Goal: Task Accomplishment & Management: Use online tool/utility

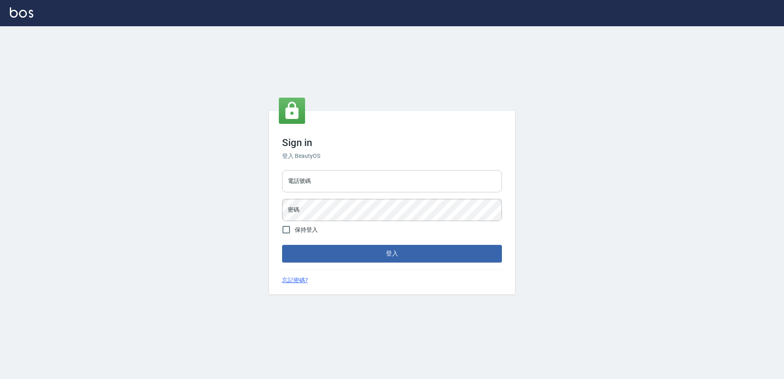
drag, startPoint x: 350, startPoint y: 183, endPoint x: 346, endPoint y: 189, distance: 7.0
click at [350, 183] on input "電話號碼" at bounding box center [392, 181] width 220 height 22
type input "0426865599"
click at [282, 245] on button "登入" at bounding box center [392, 253] width 220 height 17
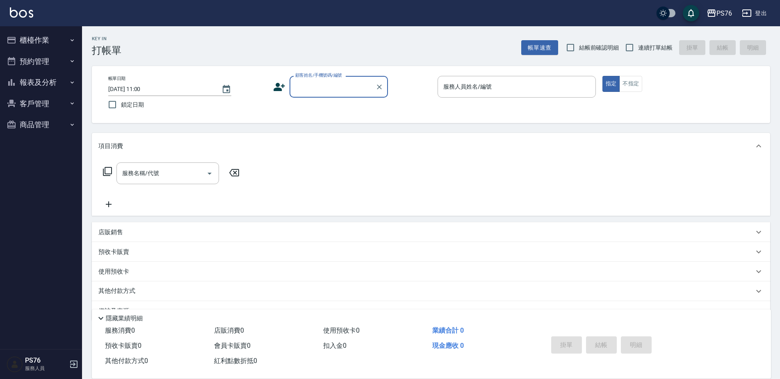
click at [44, 86] on button "報表及分析" at bounding box center [40, 82] width 75 height 21
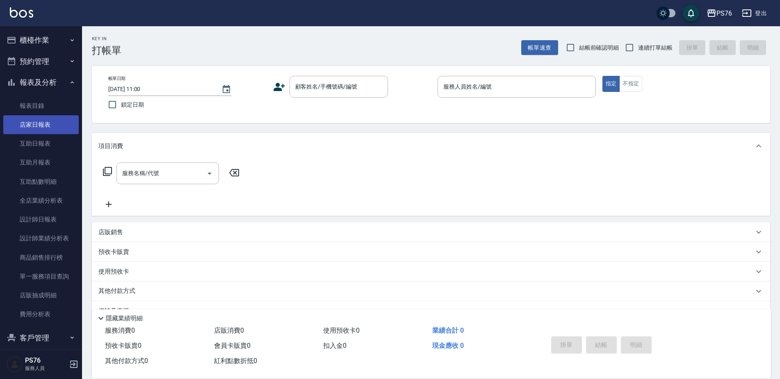
click at [48, 124] on link "店家日報表" at bounding box center [40, 124] width 75 height 19
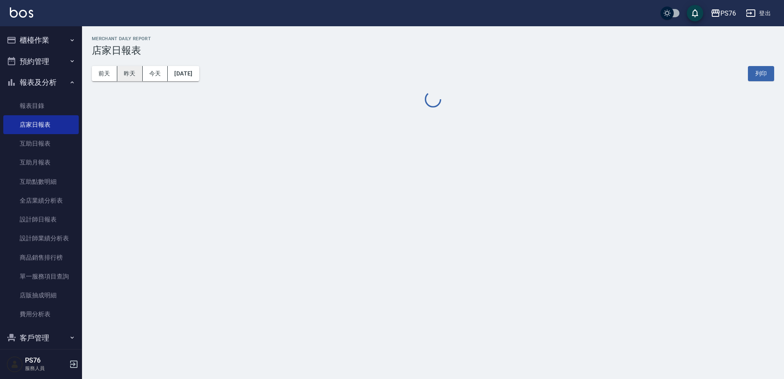
click at [132, 73] on button "昨天" at bounding box center [129, 73] width 25 height 15
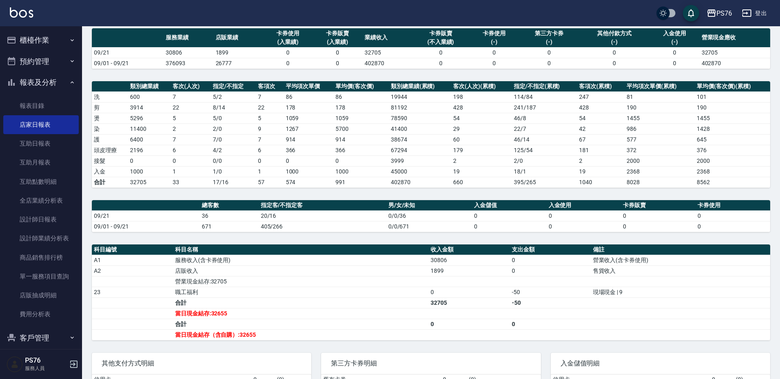
scroll to position [66, 0]
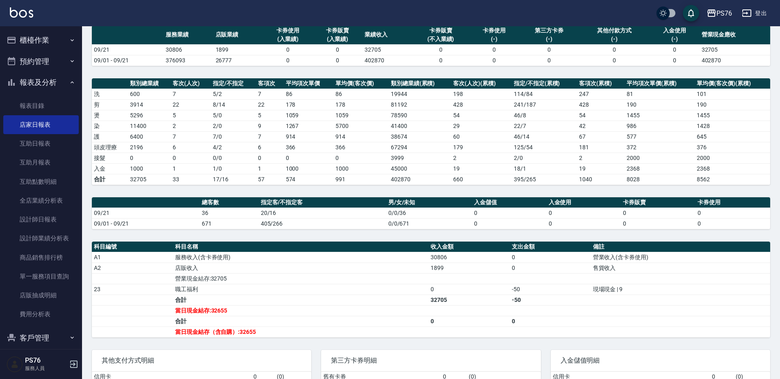
click at [50, 80] on button "報表及分析" at bounding box center [40, 82] width 75 height 21
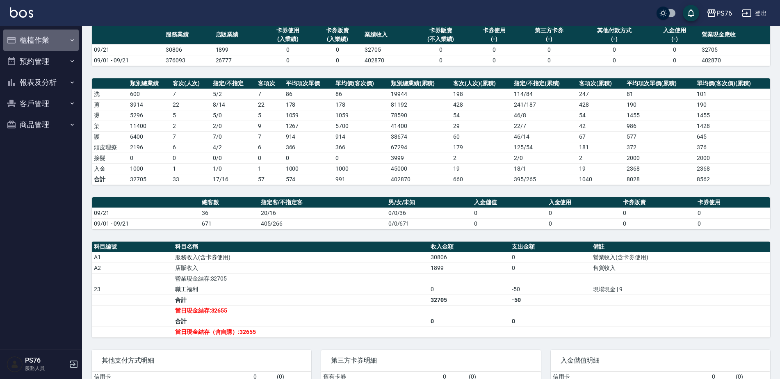
click at [37, 45] on button "櫃檯作業" at bounding box center [40, 40] width 75 height 21
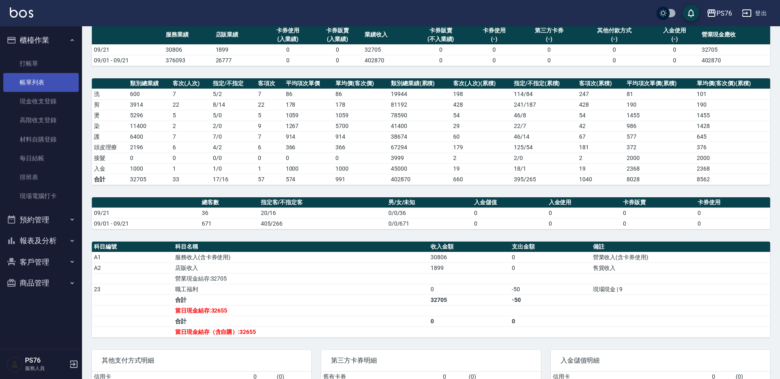
click at [43, 80] on link "帳單列表" at bounding box center [40, 82] width 75 height 19
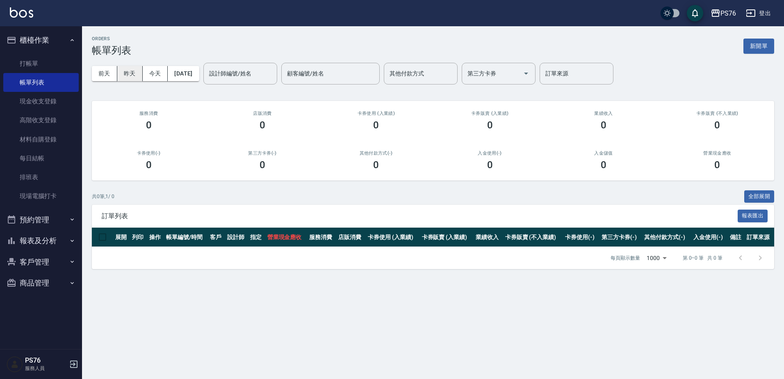
click at [132, 73] on button "昨天" at bounding box center [129, 73] width 25 height 15
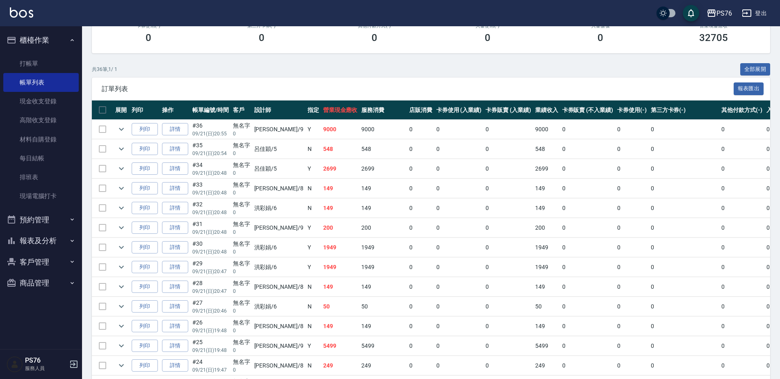
scroll to position [164, 0]
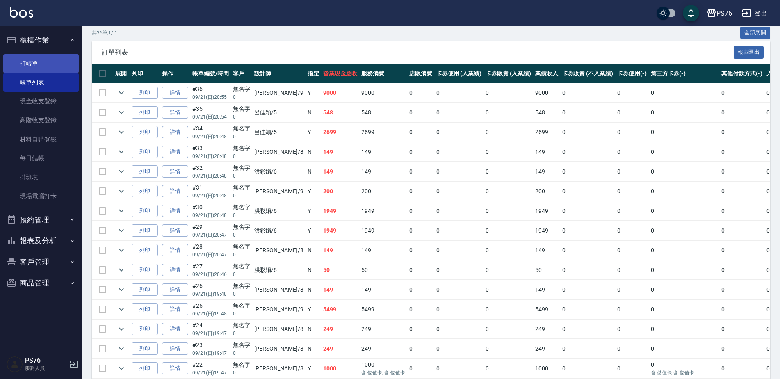
click at [47, 55] on link "打帳單" at bounding box center [40, 63] width 75 height 19
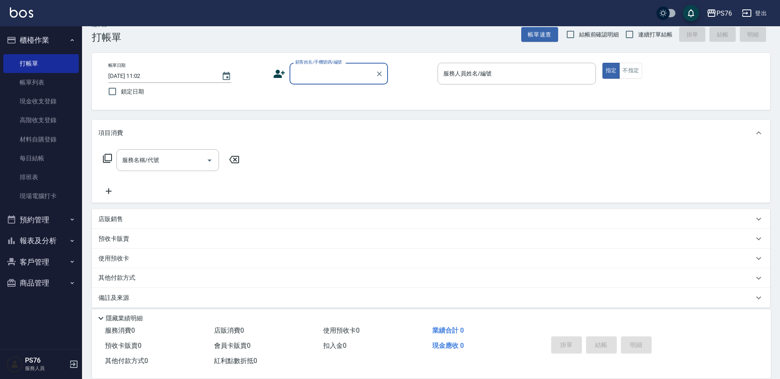
scroll to position [20, 0]
